Goal: Transaction & Acquisition: Purchase product/service

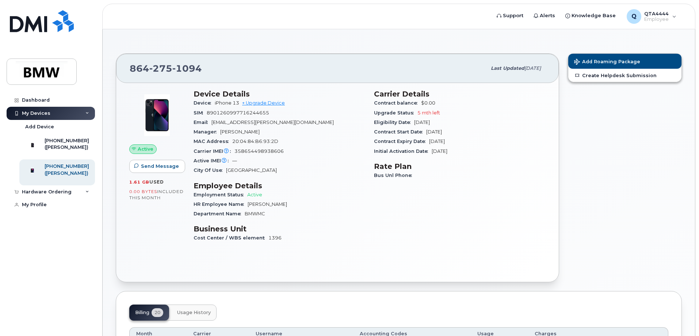
scroll to position [37, 0]
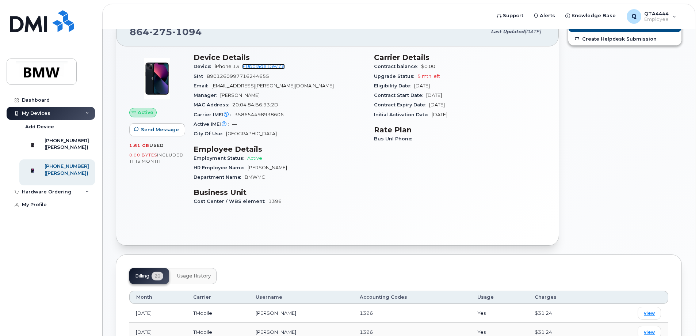
click at [274, 67] on link "+ Upgrade Device" at bounding box center [263, 66] width 43 height 5
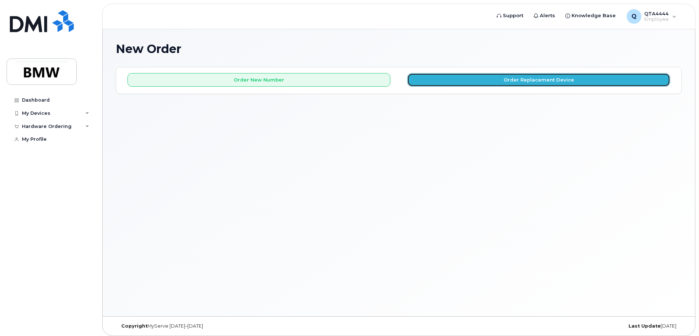
click at [463, 81] on button "Order Replacement Device" at bounding box center [538, 80] width 263 height 14
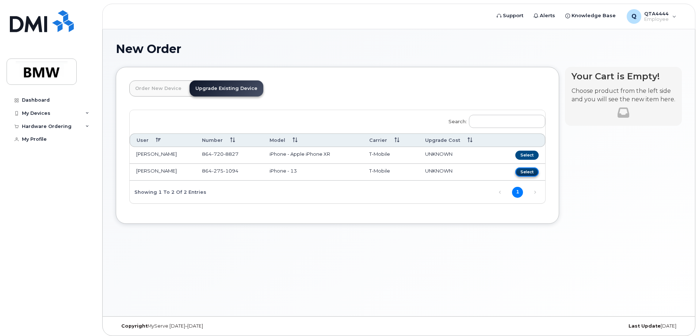
click at [524, 174] on button "Select" at bounding box center [526, 171] width 23 height 9
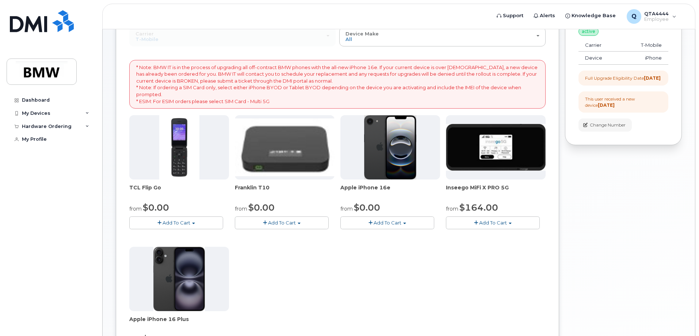
scroll to position [73, 0]
